Goal: Check status: Check status

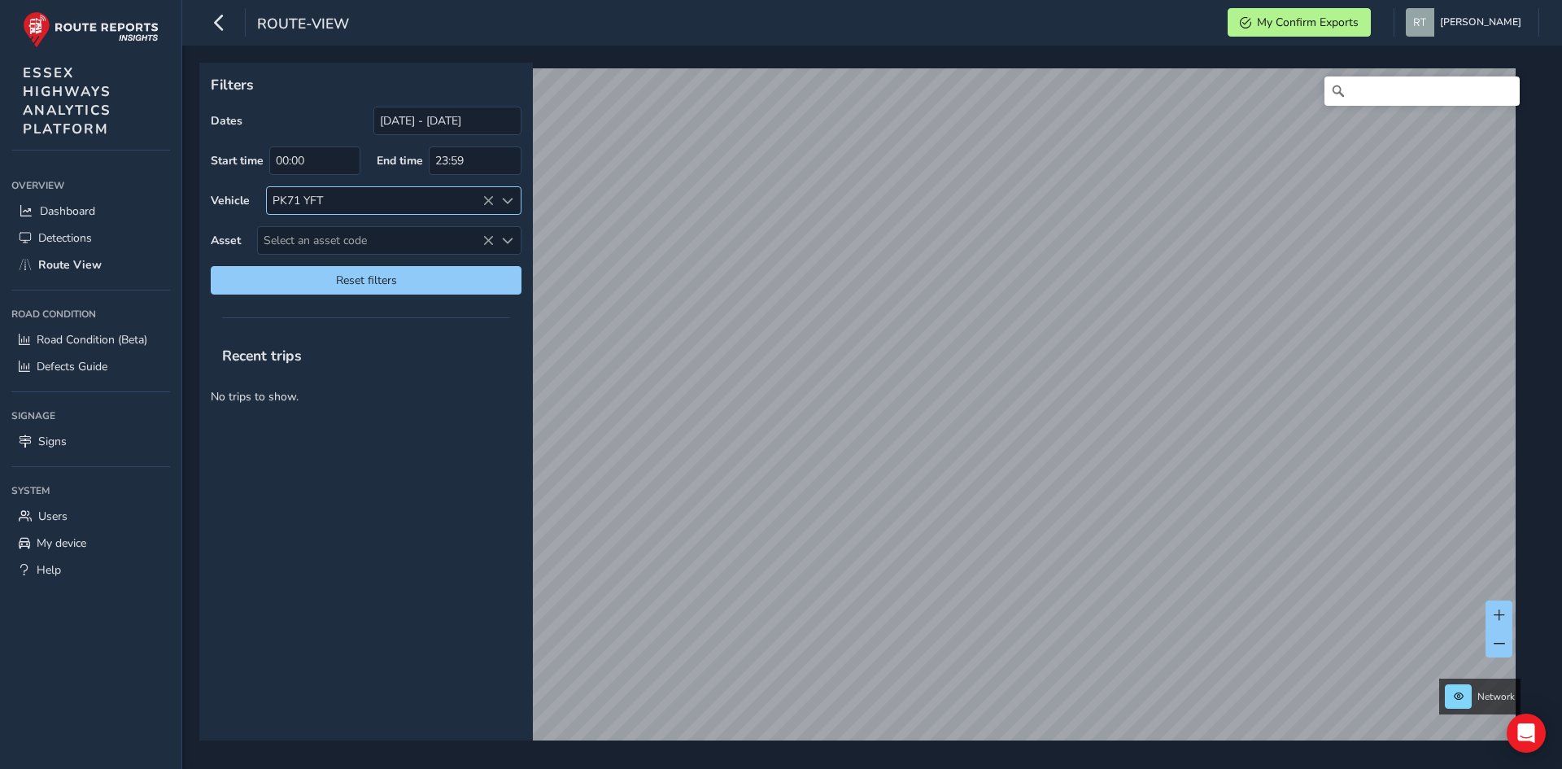
click at [485, 195] on icon at bounding box center [488, 200] width 11 height 11
